Goal: Book appointment/travel/reservation

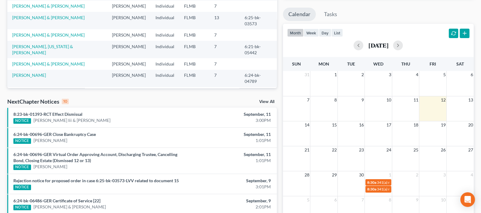
scroll to position [114, 0]
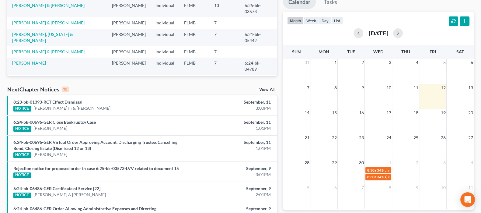
click at [414, 28] on div "[DATE]" at bounding box center [378, 33] width 182 height 10
click at [403, 31] on button "button" at bounding box center [398, 33] width 10 height 10
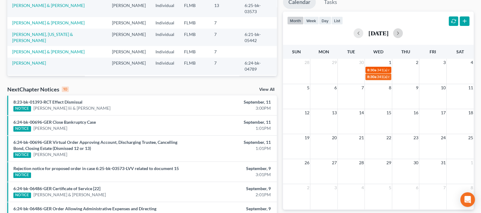
click at [376, 69] on span "8:30a" at bounding box center [371, 70] width 9 height 5
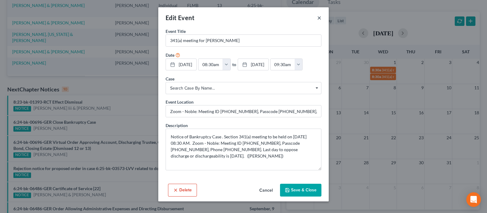
click at [319, 20] on button "×" at bounding box center [319, 17] width 4 height 7
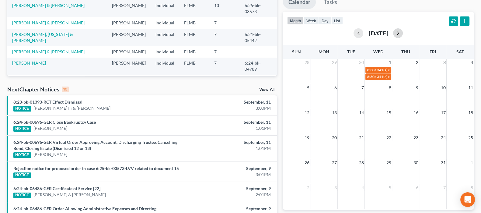
click at [403, 33] on button "button" at bounding box center [398, 33] width 10 height 10
click at [354, 34] on button "button" at bounding box center [359, 33] width 10 height 10
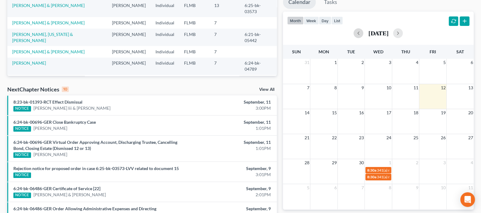
click at [283, 70] on div "31 1 2 3 4 5 6" at bounding box center [378, 71] width 191 height 25
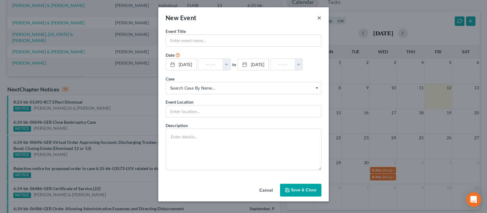
click at [320, 17] on button "×" at bounding box center [319, 17] width 4 height 7
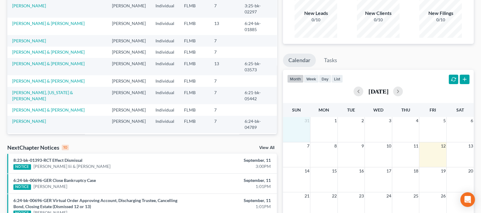
scroll to position [0, 0]
